Goal: Task Accomplishment & Management: Use online tool/utility

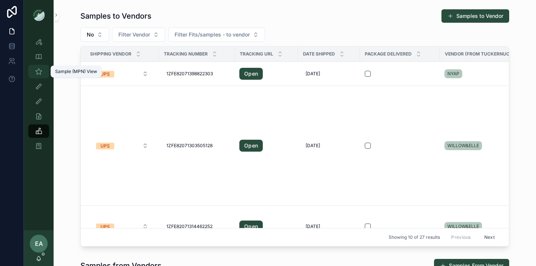
click at [41, 71] on icon "scrollable content" at bounding box center [38, 71] width 7 height 7
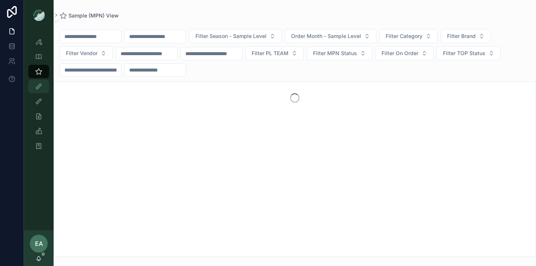
click at [38, 90] on div "Fit View" at bounding box center [39, 86] width 12 height 12
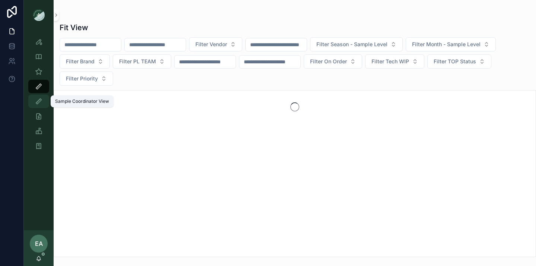
click at [39, 99] on icon "scrollable content" at bounding box center [38, 100] width 7 height 7
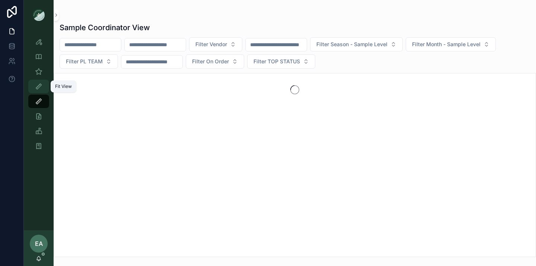
click at [39, 90] on div "Fit View" at bounding box center [39, 86] width 12 height 12
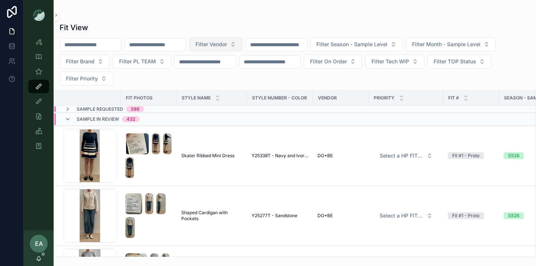
click at [242, 46] on button "Filter Vendor" at bounding box center [215, 44] width 53 height 14
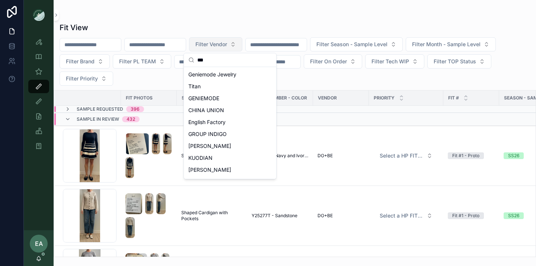
type input "****"
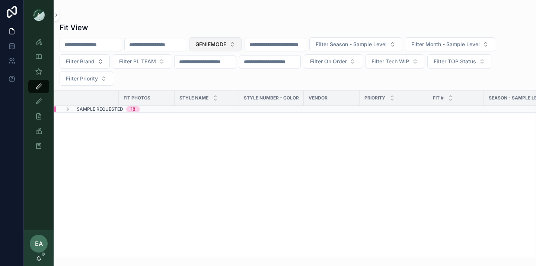
click at [241, 46] on button "GENIEMODE" at bounding box center [215, 44] width 52 height 14
click at [223, 85] on div "NYAP" at bounding box center [229, 86] width 89 height 12
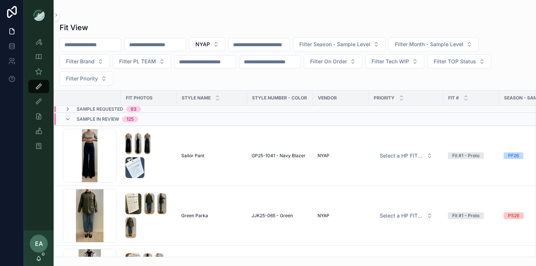
click at [164, 49] on input "scrollable content" at bounding box center [155, 44] width 61 height 10
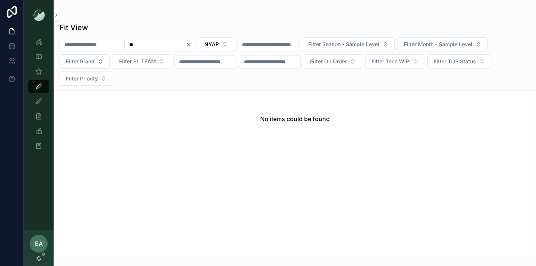
type input "*"
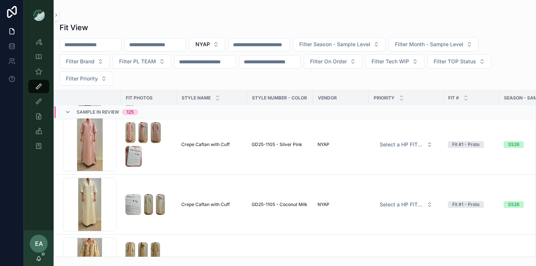
scroll to position [929, 0]
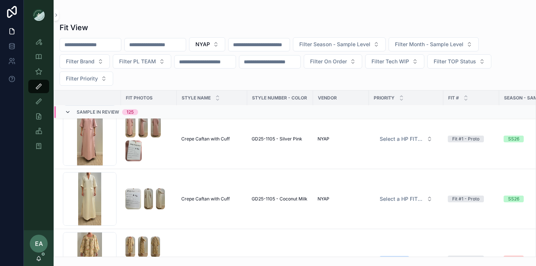
click at [68, 111] on icon "scrollable content" at bounding box center [68, 112] width 6 height 6
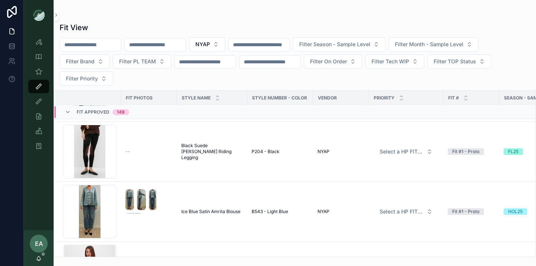
scroll to position [2176, 0]
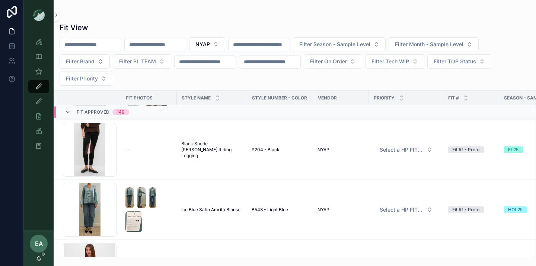
click at [68, 115] on div "Fit Approved 149" at bounding box center [97, 112] width 64 height 12
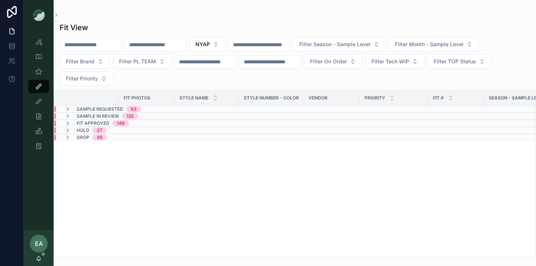
scroll to position [0, 0]
click at [68, 115] on icon "scrollable content" at bounding box center [68, 116] width 6 height 6
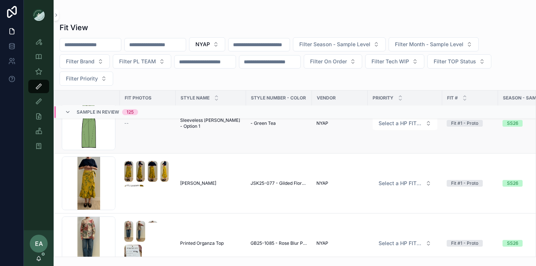
scroll to position [7189, 1]
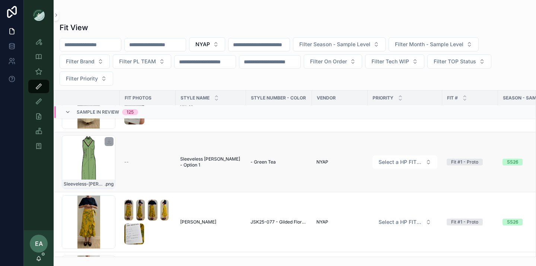
click at [109, 155] on div "Sleeveless-[PERSON_NAME]-w-Scarf_Green-Tea .png" at bounding box center [89, 162] width 54 height 54
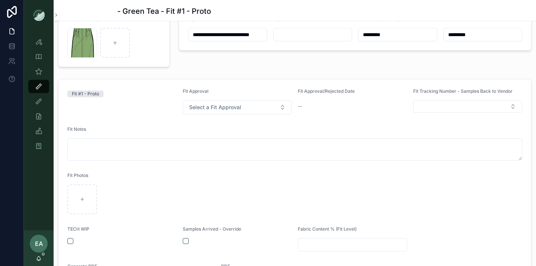
scroll to position [58, 0]
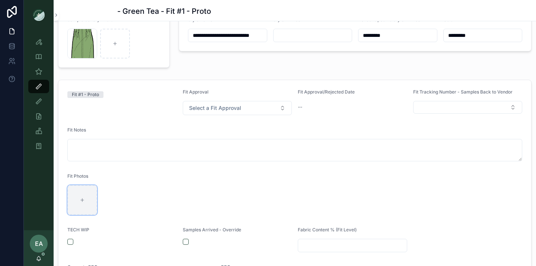
click at [94, 209] on div "scrollable content" at bounding box center [82, 200] width 30 height 30
type input "**********"
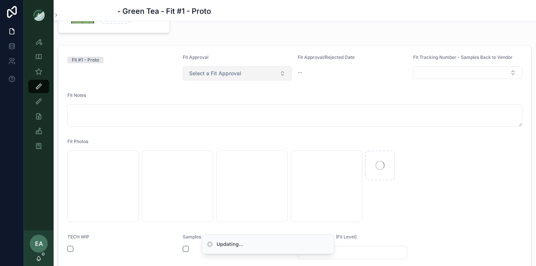
scroll to position [93, 0]
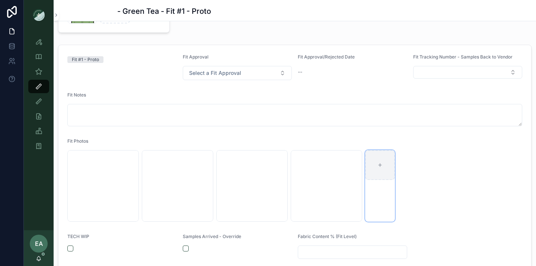
click at [383, 169] on div "scrollable content" at bounding box center [380, 165] width 30 height 30
type input "**********"
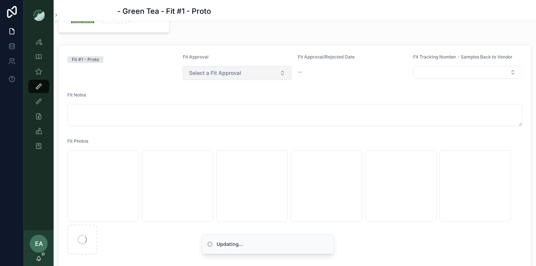
scroll to position [0, 0]
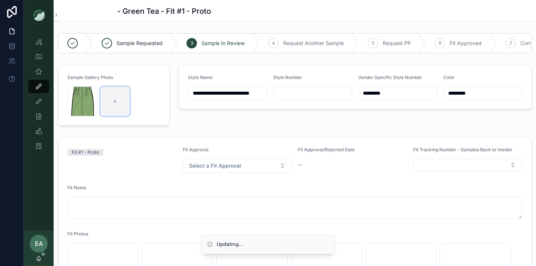
click at [112, 102] on div "scrollable content" at bounding box center [115, 101] width 30 height 30
type input "**********"
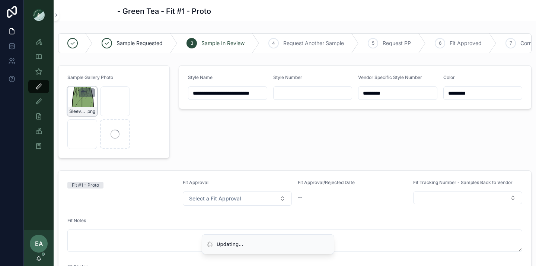
click at [83, 94] on icon "scrollable content" at bounding box center [83, 92] width 0 height 1
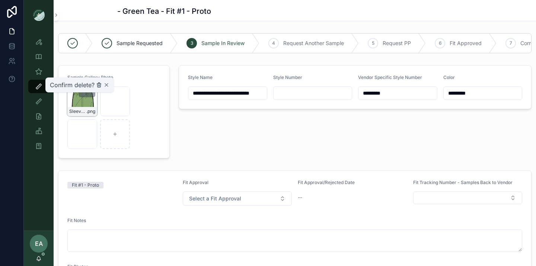
click at [99, 87] on icon "scrollable content" at bounding box center [99, 85] width 6 height 6
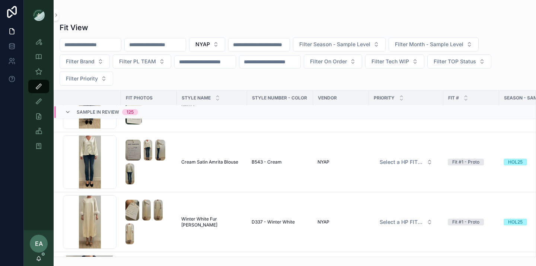
scroll to position [7568, 0]
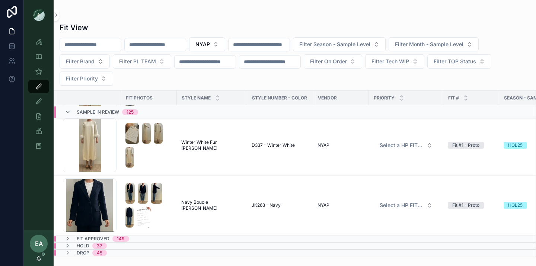
click at [92, 109] on span "Sample In Review" at bounding box center [98, 112] width 42 height 6
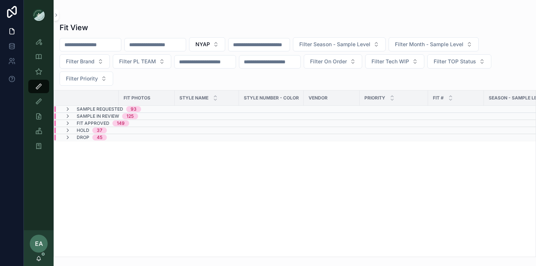
scroll to position [0, 0]
click at [91, 108] on span "Sample Requested" at bounding box center [100, 109] width 47 height 6
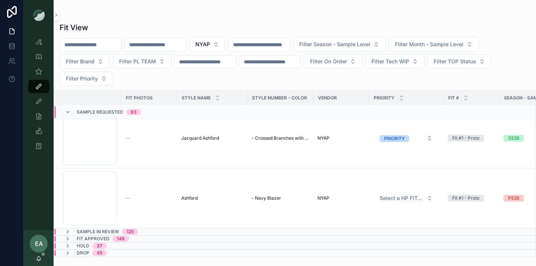
scroll to position [5534, 0]
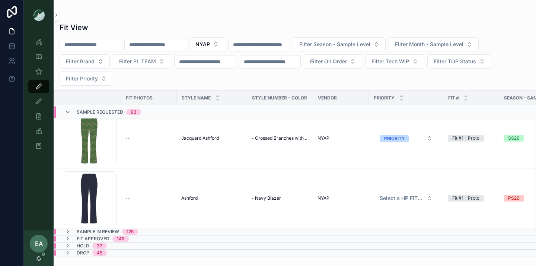
click at [106, 228] on span "Sample In Review" at bounding box center [98, 231] width 42 height 6
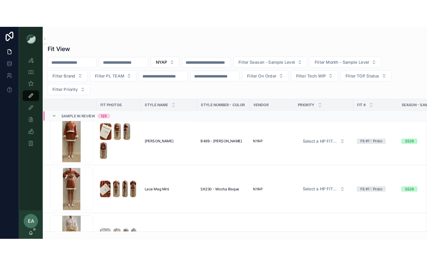
scroll to position [7978, 0]
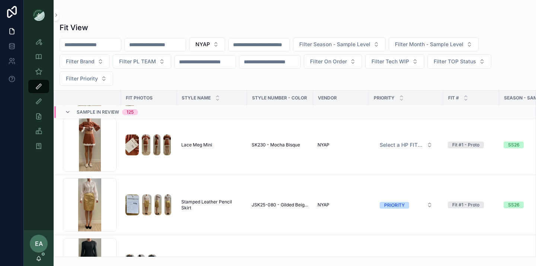
click at [147, 44] on input "scrollable content" at bounding box center [155, 44] width 61 height 10
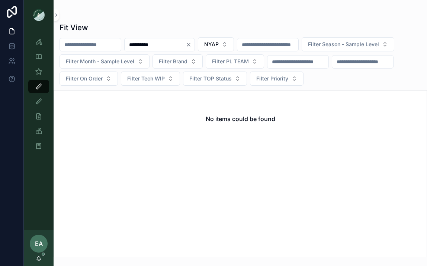
drag, startPoint x: 145, startPoint y: 46, endPoint x: 119, endPoint y: 44, distance: 26.5
click at [119, 44] on div "**********" at bounding box center [241, 61] width 374 height 48
type input "**********"
click at [192, 44] on icon "Clear" at bounding box center [189, 45] width 6 height 6
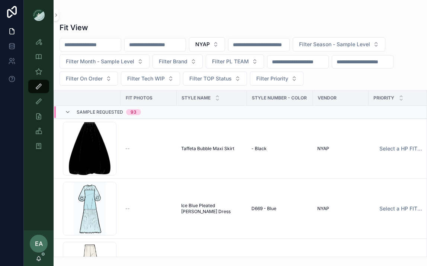
click at [181, 40] on input "scrollable content" at bounding box center [155, 44] width 61 height 10
type input "*"
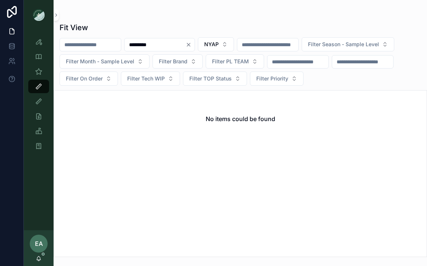
type input "*********"
click at [190, 45] on icon "Clear" at bounding box center [188, 44] width 3 height 3
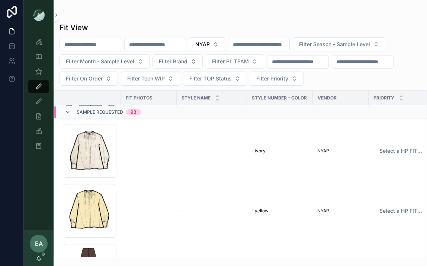
scroll to position [298, 0]
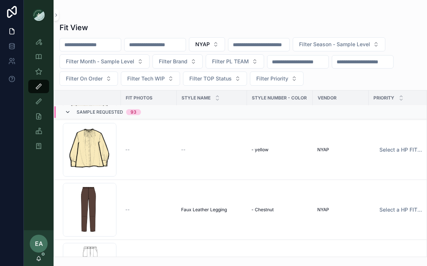
click at [68, 111] on icon "scrollable content" at bounding box center [68, 112] width 6 height 6
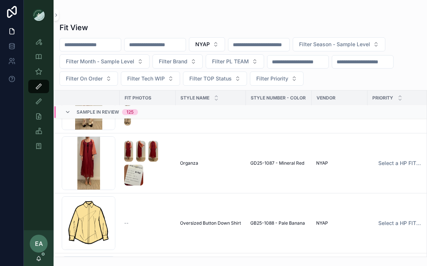
scroll to position [1574, 1]
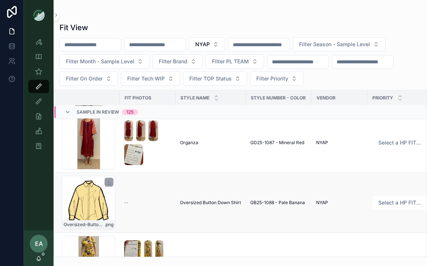
click at [80, 202] on div "Oversized-Button-Up_Pale-Banana .png" at bounding box center [89, 203] width 54 height 54
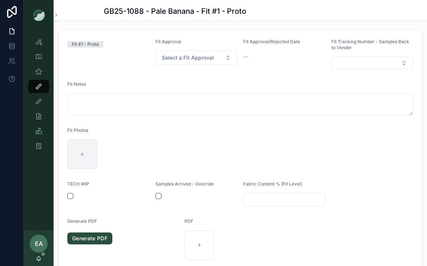
scroll to position [116, 0]
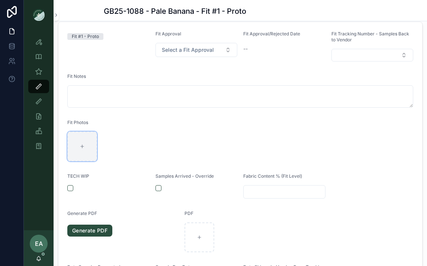
click at [84, 149] on icon "scrollable content" at bounding box center [82, 146] width 5 height 5
type input "**********"
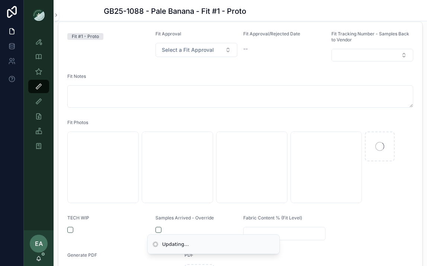
scroll to position [0, 0]
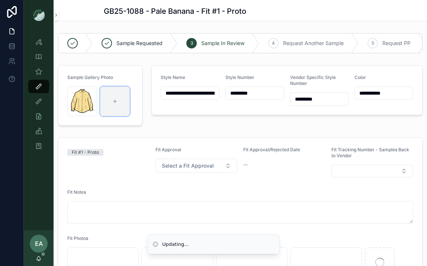
click at [108, 92] on div "scrollable content" at bounding box center [115, 101] width 30 height 30
type input "**********"
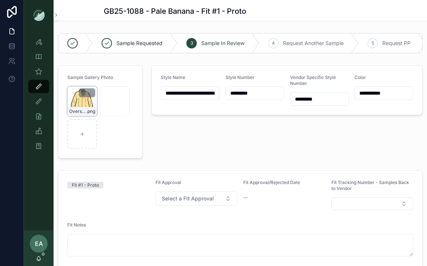
click at [83, 94] on icon "scrollable content" at bounding box center [83, 92] width 0 height 1
click at [99, 83] on icon "scrollable content" at bounding box center [99, 85] width 6 height 6
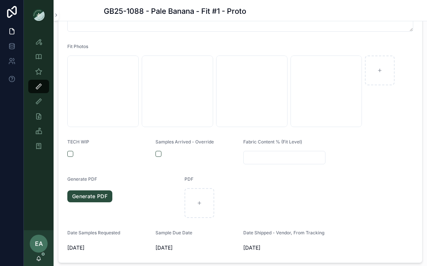
scroll to position [176, 0]
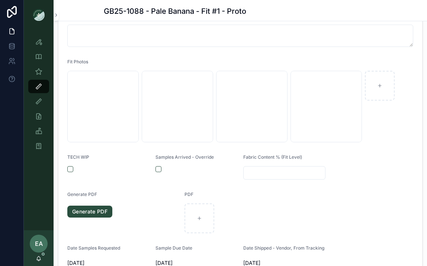
click at [274, 171] on div "scrollable content" at bounding box center [284, 172] width 82 height 13
click at [274, 169] on div "Fabric Content % (Fit Level)" at bounding box center [284, 166] width 82 height 25
click at [274, 175] on input "scrollable content" at bounding box center [284, 172] width 81 height 10
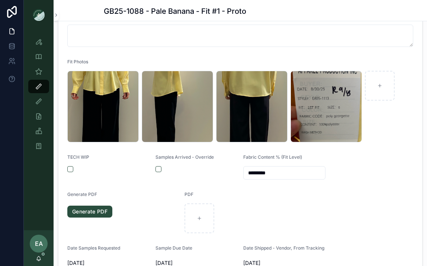
type input "*********"
click at [297, 217] on div "scrollable content" at bounding box center [270, 218] width 170 height 30
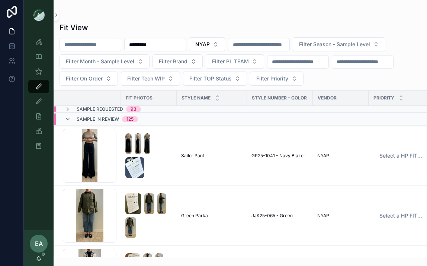
click at [185, 48] on input "*********" at bounding box center [155, 44] width 61 height 10
type input "*"
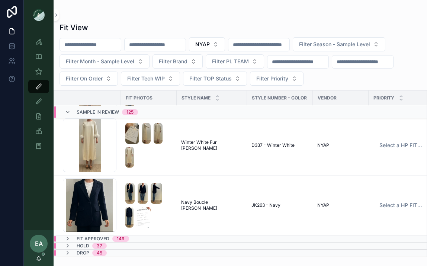
scroll to position [7568, 0]
click at [225, 44] on button "NYAP" at bounding box center [207, 44] width 36 height 14
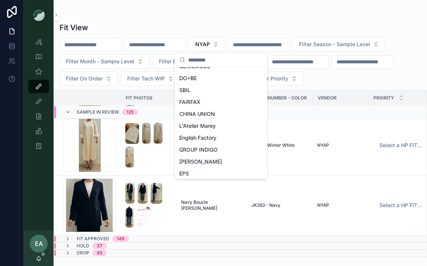
scroll to position [175, 0]
click at [205, 80] on div "DO+BE" at bounding box center [220, 79] width 89 height 12
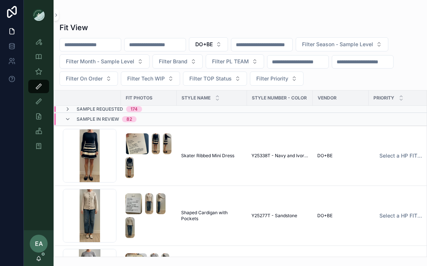
click at [145, 46] on input "scrollable content" at bounding box center [155, 44] width 61 height 10
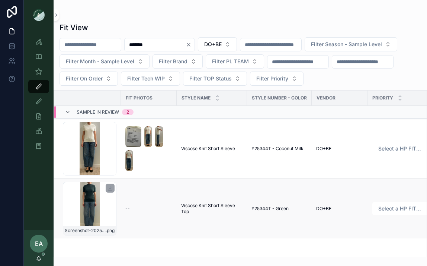
type input "*******"
click at [92, 201] on div "Screenshot-2025-07-15-at-4.16.26-PM .png" at bounding box center [90, 209] width 54 height 54
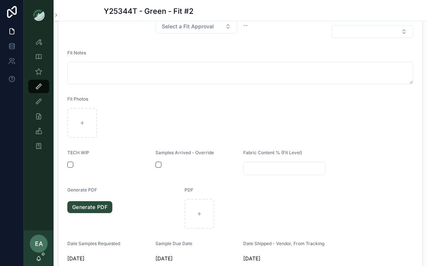
scroll to position [151, 0]
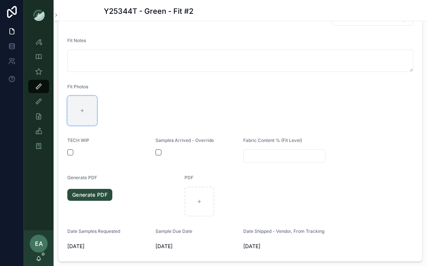
click at [72, 101] on div "scrollable content" at bounding box center [82, 111] width 30 height 30
type input "**********"
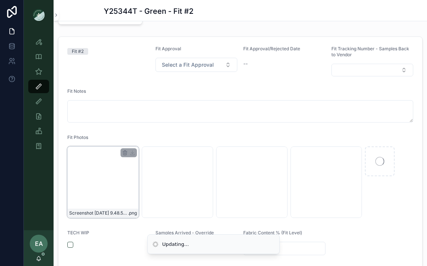
scroll to position [172, 0]
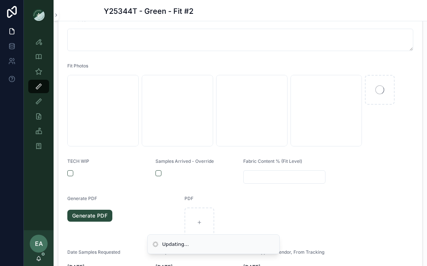
click at [278, 182] on input "scrollable content" at bounding box center [284, 177] width 81 height 10
type input "**********"
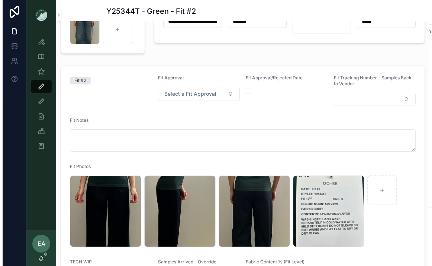
scroll to position [0, 0]
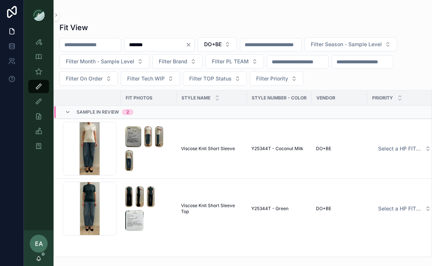
click at [186, 40] on input "*******" at bounding box center [155, 44] width 61 height 10
click at [192, 44] on icon "Clear" at bounding box center [189, 45] width 6 height 6
click at [243, 44] on div "DO+BE Filter Season - Sample Level Filter Month - Sample Level Filter Brand Fil…" at bounding box center [243, 61] width 379 height 48
click at [228, 45] on button "DO+BE" at bounding box center [208, 44] width 39 height 14
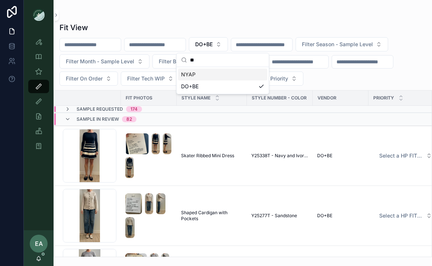
type input "**"
click at [213, 75] on div "NYAP" at bounding box center [222, 74] width 89 height 12
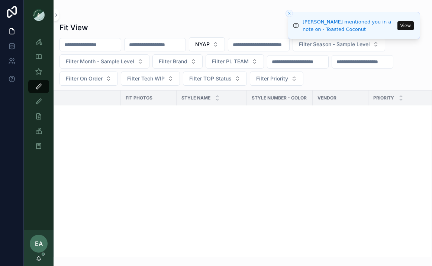
scroll to position [3447, 0]
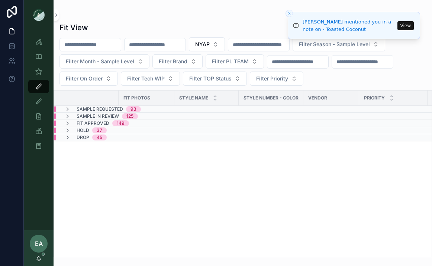
scroll to position [0, 0]
click at [68, 136] on icon "scrollable content" at bounding box center [68, 137] width 6 height 6
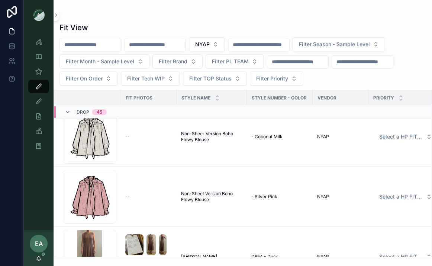
scroll to position [1981, 0]
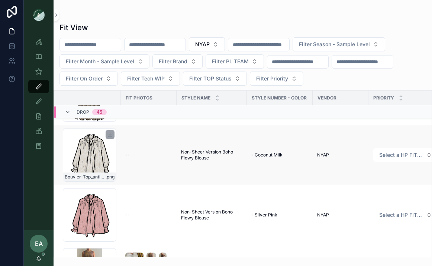
click at [100, 145] on div "Bouvier-Top_antique-white .png" at bounding box center [90, 155] width 54 height 54
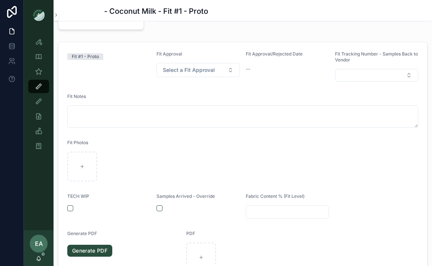
scroll to position [99, 0]
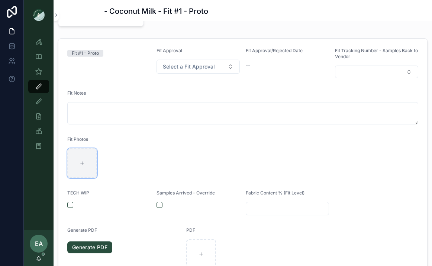
click at [91, 168] on div "scrollable content" at bounding box center [82, 163] width 30 height 30
type input "**********"
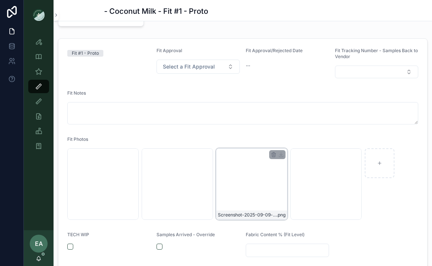
scroll to position [133, 0]
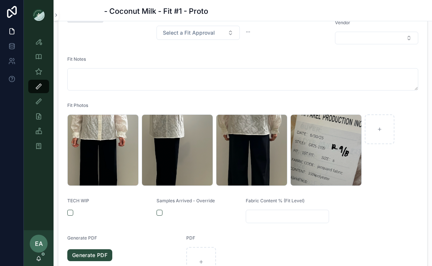
click at [273, 219] on input "scrollable content" at bounding box center [287, 216] width 83 height 10
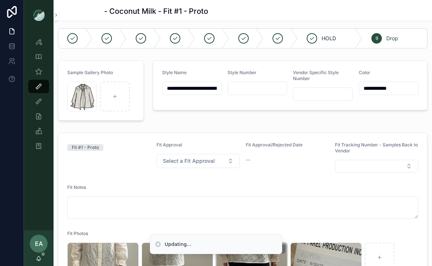
scroll to position [0, 0]
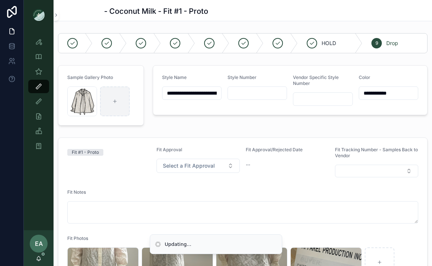
type input "*********"
click at [122, 111] on div "scrollable content" at bounding box center [115, 101] width 30 height 30
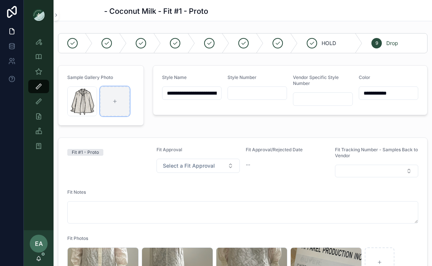
type input "**********"
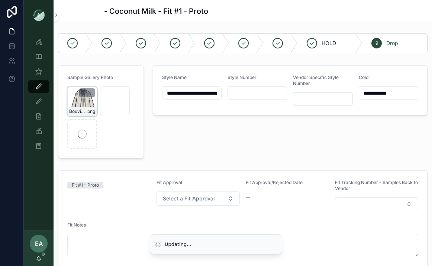
click at [85, 92] on icon "scrollable content" at bounding box center [83, 93] width 6 height 6
click at [99, 81] on icon "scrollable content" at bounding box center [99, 79] width 6 height 6
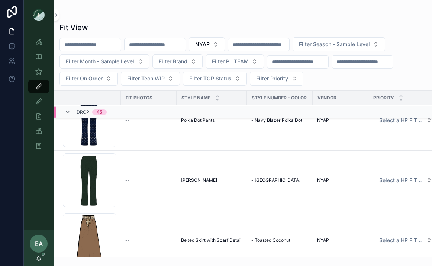
scroll to position [2615, 0]
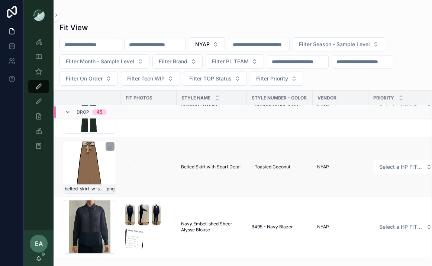
click at [91, 158] on div "belted-skirt-w-scarf_toasted-coconut .png" at bounding box center [90, 167] width 54 height 54
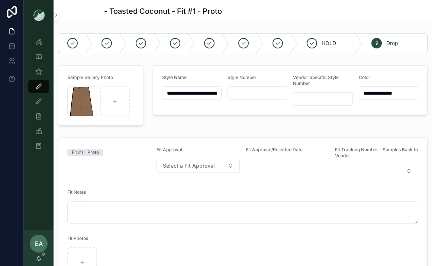
scroll to position [192, 0]
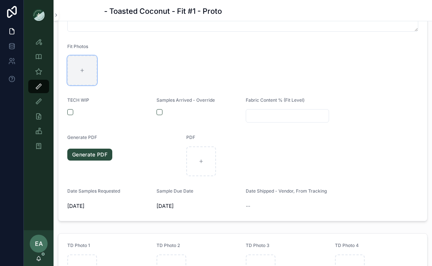
click at [77, 72] on div "scrollable content" at bounding box center [82, 70] width 30 height 30
type input "**********"
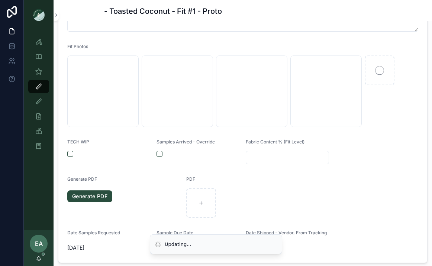
click at [293, 152] on div "scrollable content" at bounding box center [287, 157] width 83 height 13
click at [293, 167] on form "Fit #1 - Proto Fit Approval Select a Fit Approval Fit Approval/Rejected Date --…" at bounding box center [242, 104] width 369 height 316
click at [292, 158] on input "scrollable content" at bounding box center [287, 157] width 83 height 10
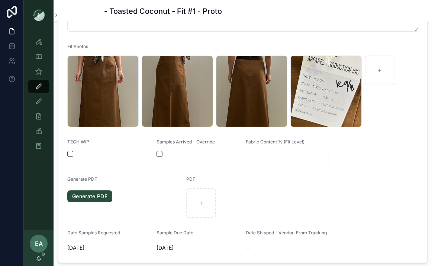
click at [292, 158] on input "scrollable content" at bounding box center [287, 157] width 83 height 10
type input "**********"
click at [353, 180] on div "PDF" at bounding box center [272, 180] width 173 height 9
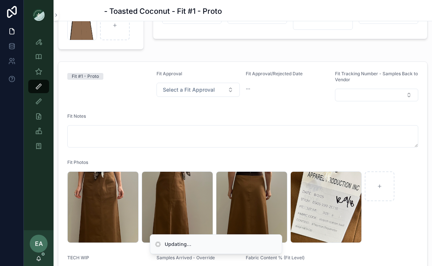
scroll to position [17, 0]
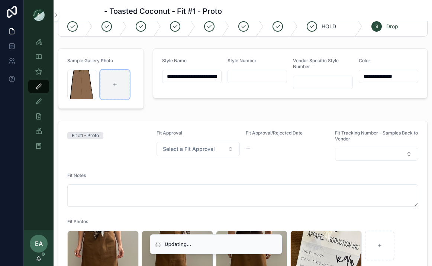
click at [112, 80] on div "scrollable content" at bounding box center [115, 85] width 30 height 30
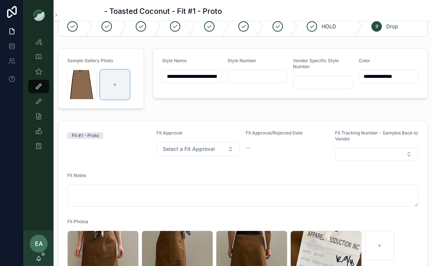
type input "**********"
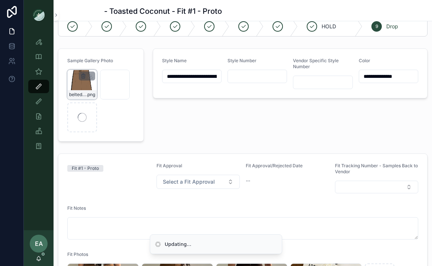
click at [83, 74] on icon "scrollable content" at bounding box center [83, 76] width 6 height 6
click at [95, 62] on div "Confirm delete?" at bounding box center [80, 62] width 60 height 9
click at [99, 62] on icon "scrollable content" at bounding box center [99, 62] width 0 height 1
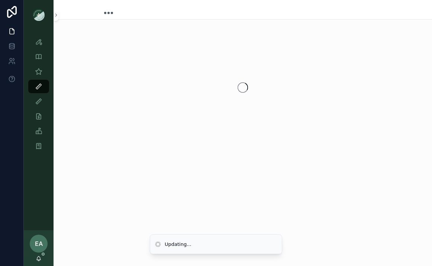
scroll to position [0, 0]
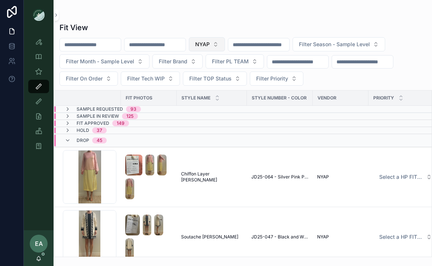
click at [210, 44] on span "NYAP" at bounding box center [202, 44] width 15 height 7
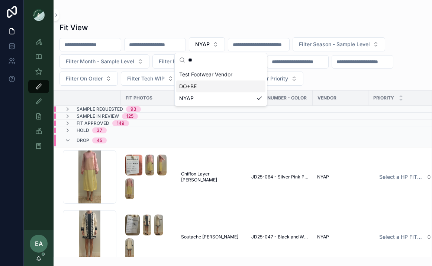
type input "**"
click at [203, 86] on div "DO+BE" at bounding box center [220, 86] width 89 height 12
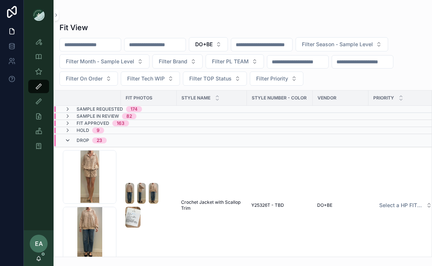
click at [67, 141] on icon "scrollable content" at bounding box center [68, 140] width 6 height 6
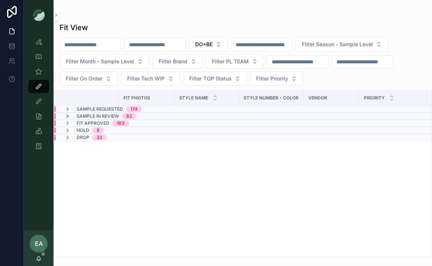
click at [65, 117] on icon "scrollable content" at bounding box center [68, 116] width 6 height 6
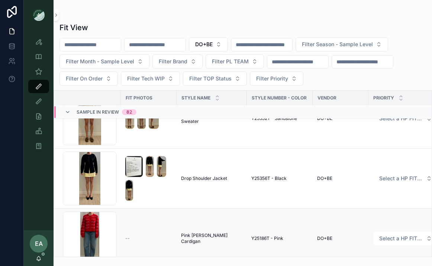
scroll to position [2162, 0]
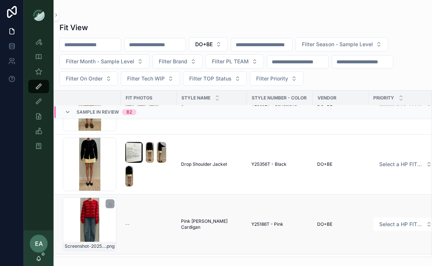
click at [90, 226] on div "Screenshot-2025-08-19-at-10.24.14-AM .png" at bounding box center [90, 224] width 54 height 54
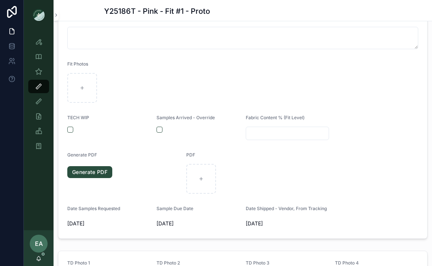
scroll to position [179, 0]
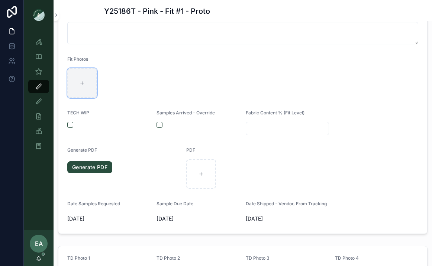
click at [81, 81] on div "scrollable content" at bounding box center [82, 83] width 30 height 30
type input "**********"
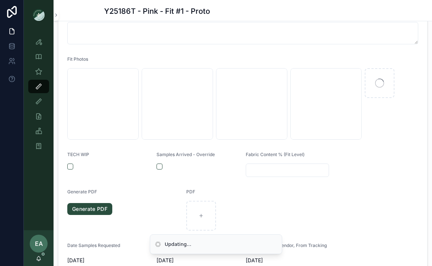
click at [259, 175] on input "scrollable content" at bounding box center [287, 170] width 83 height 10
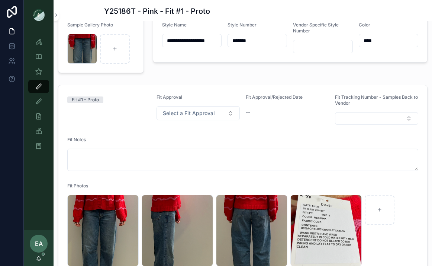
scroll to position [0, 0]
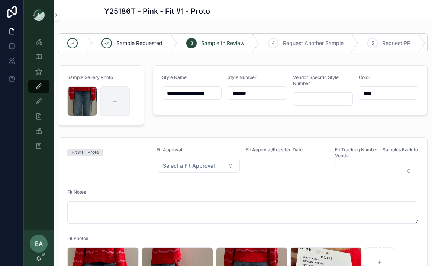
type input "**********"
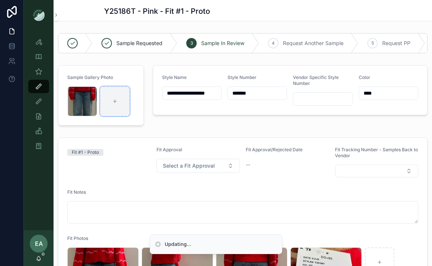
click at [106, 109] on div "scrollable content" at bounding box center [115, 101] width 30 height 30
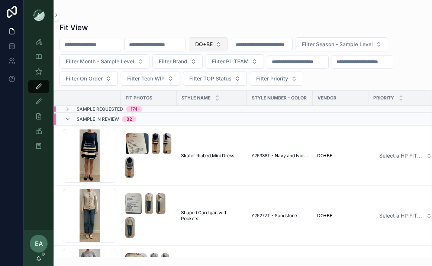
click at [228, 41] on button "DO+BE" at bounding box center [208, 44] width 39 height 14
type input "***"
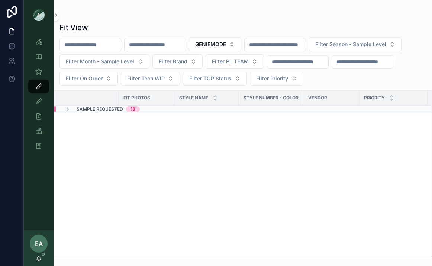
click at [62, 109] on div "Sample Requested 18" at bounding box center [102, 109] width 93 height 6
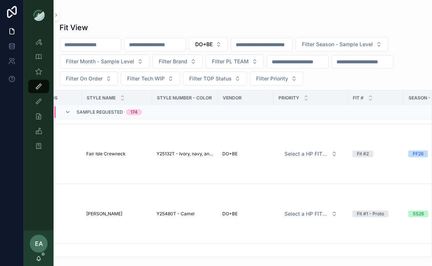
scroll to position [55, 95]
click at [213, 48] on span "DO+BE" at bounding box center [203, 44] width 17 height 7
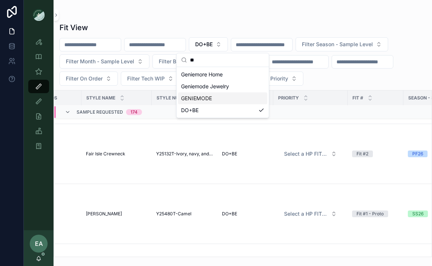
type input "**"
click at [219, 99] on div "GENIEMODE" at bounding box center [222, 98] width 89 height 12
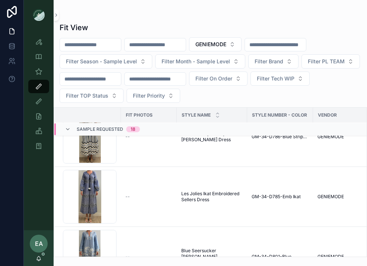
scroll to position [478, 0]
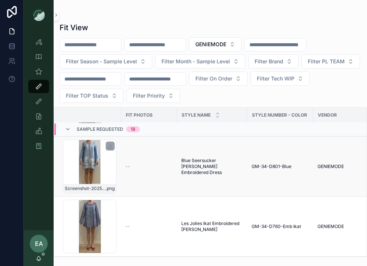
click at [88, 160] on div "Screenshot-2025-08-18-at-5.34.16-PM .png" at bounding box center [90, 167] width 54 height 54
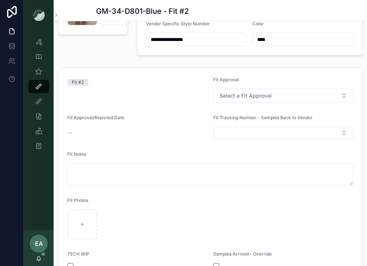
scroll to position [154, 0]
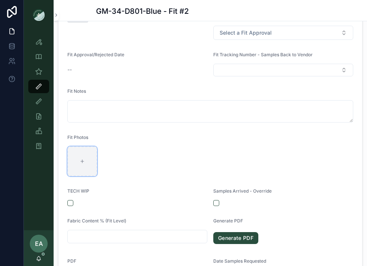
click at [89, 167] on div "scrollable content" at bounding box center [82, 161] width 30 height 30
type input "**********"
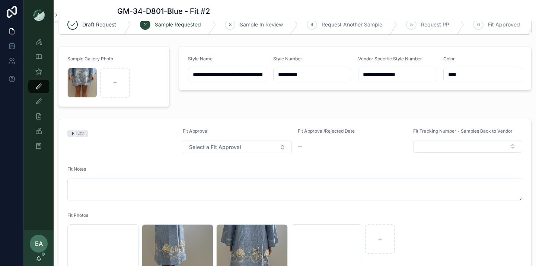
scroll to position [0, 0]
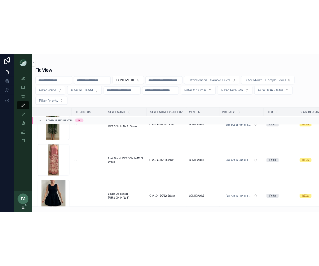
scroll to position [27, 0]
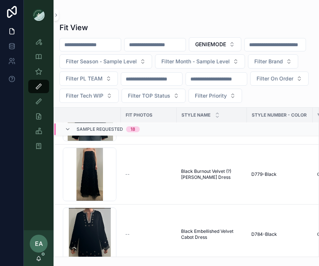
scroll to position [946, 0]
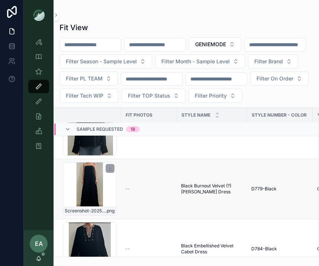
click at [87, 207] on div "Screenshot-2025-07-23-at-1.52.03-PM .png" at bounding box center [90, 189] width 54 height 54
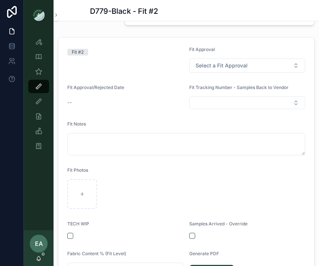
scroll to position [129, 0]
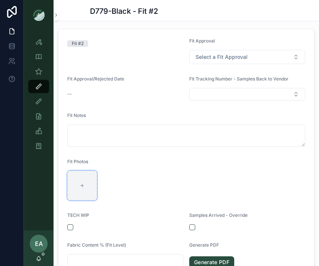
click at [74, 197] on div "scrollable content" at bounding box center [82, 185] width 30 height 30
type input "**********"
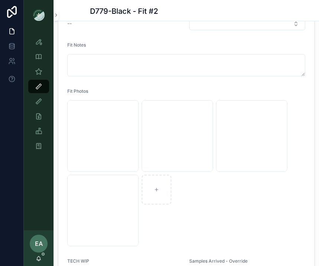
scroll to position [269, 0]
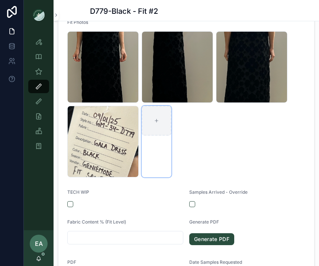
click at [147, 135] on div "scrollable content" at bounding box center [157, 121] width 30 height 30
type input "**********"
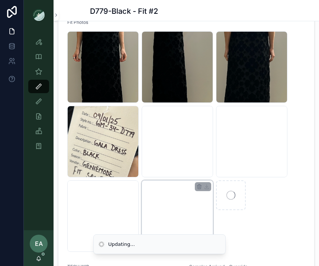
scroll to position [300, 0]
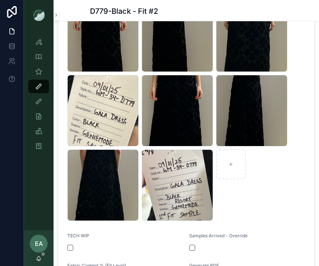
click at [273, 208] on div "Screenshot-2025-09-09-at-10.06.04-AM .png Screenshot-2025-09-09-at-10.06.07-AM …" at bounding box center [186, 110] width 238 height 220
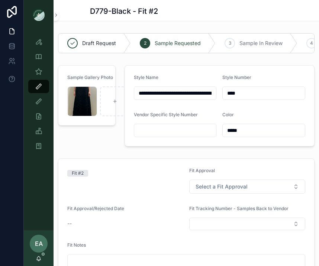
scroll to position [359, 0]
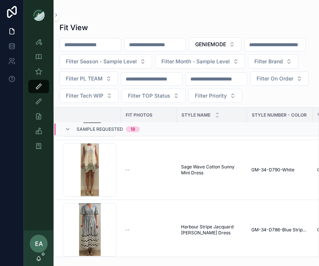
scroll to position [0, 1]
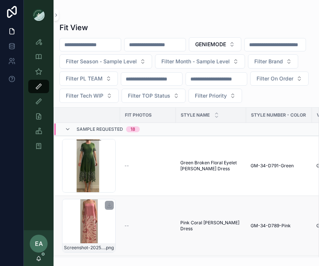
click at [91, 234] on div "Screenshot-2025-08-18-at-5.27.59-PM .png" at bounding box center [89, 226] width 54 height 54
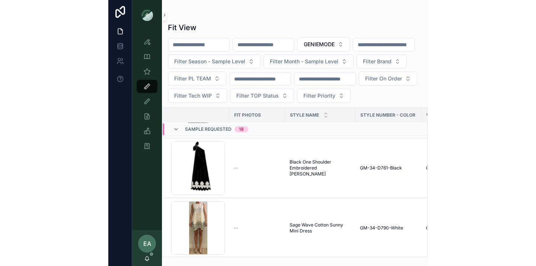
scroll to position [275, 0]
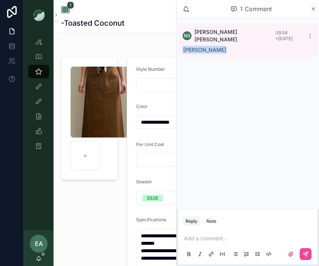
click at [310, 17] on div "1 Comment" at bounding box center [248, 9] width 143 height 18
click at [310, 15] on div "1 Comment" at bounding box center [248, 9] width 143 height 18
click at [309, 10] on div "1 Comment" at bounding box center [251, 9] width 118 height 13
click at [310, 10] on div "1 Comment" at bounding box center [251, 9] width 118 height 13
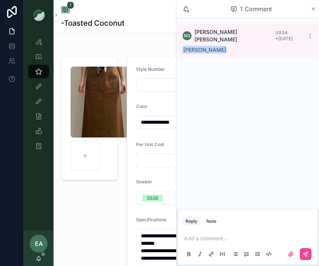
click at [311, 8] on icon "scrollable content" at bounding box center [314, 9] width 6 height 6
